Goal: Navigation & Orientation: Find specific page/section

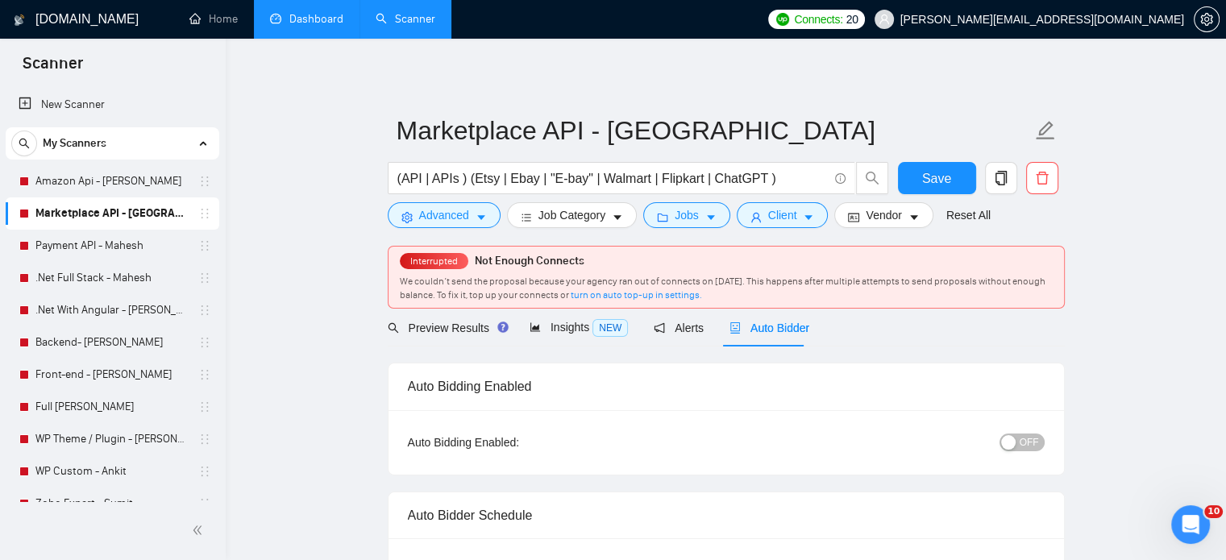
click at [309, 25] on link "Dashboard" at bounding box center [306, 19] width 73 height 14
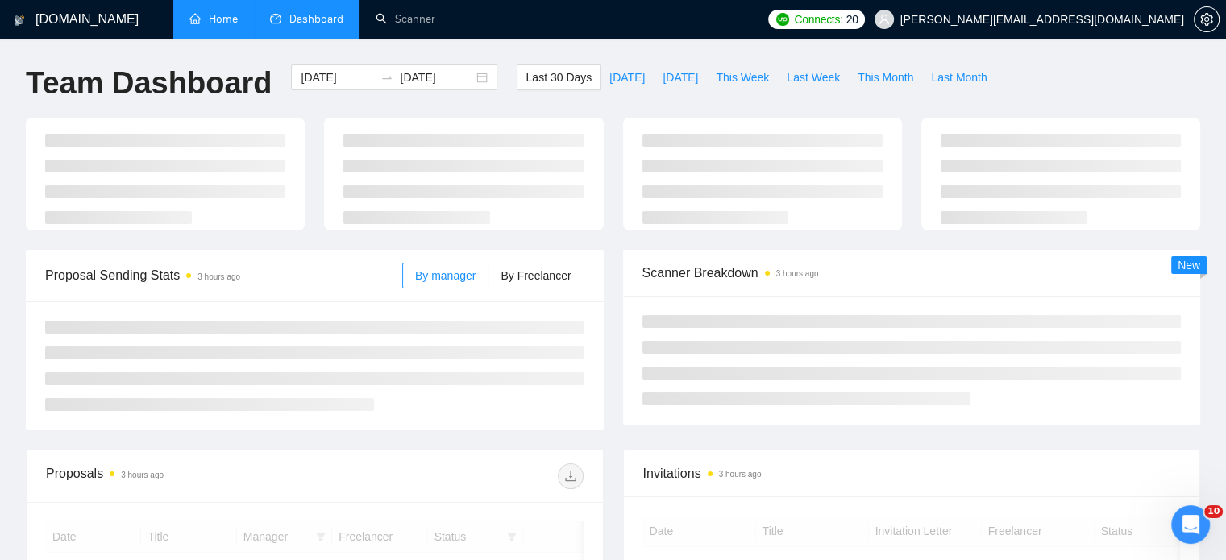
click at [225, 19] on link "Home" at bounding box center [213, 19] width 48 height 14
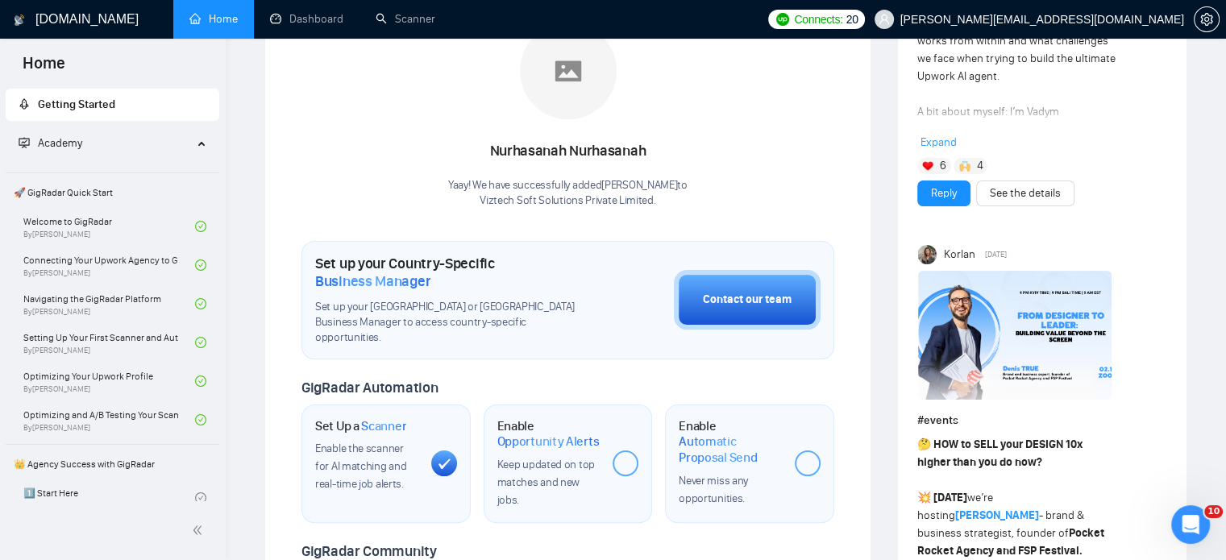
scroll to position [172, 0]
